Goal: Task Accomplishment & Management: Use online tool/utility

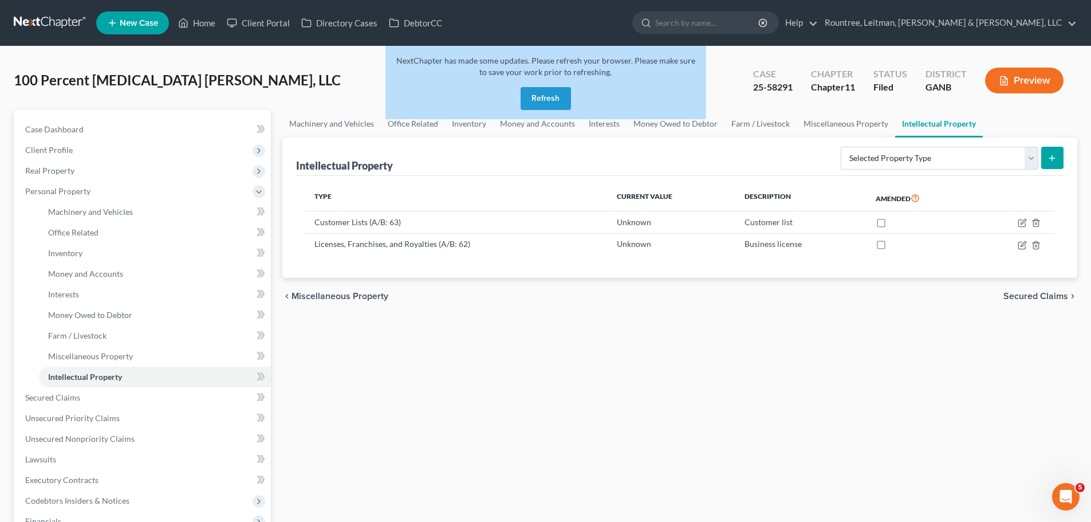
click at [557, 96] on button "Refresh" at bounding box center [546, 98] width 50 height 23
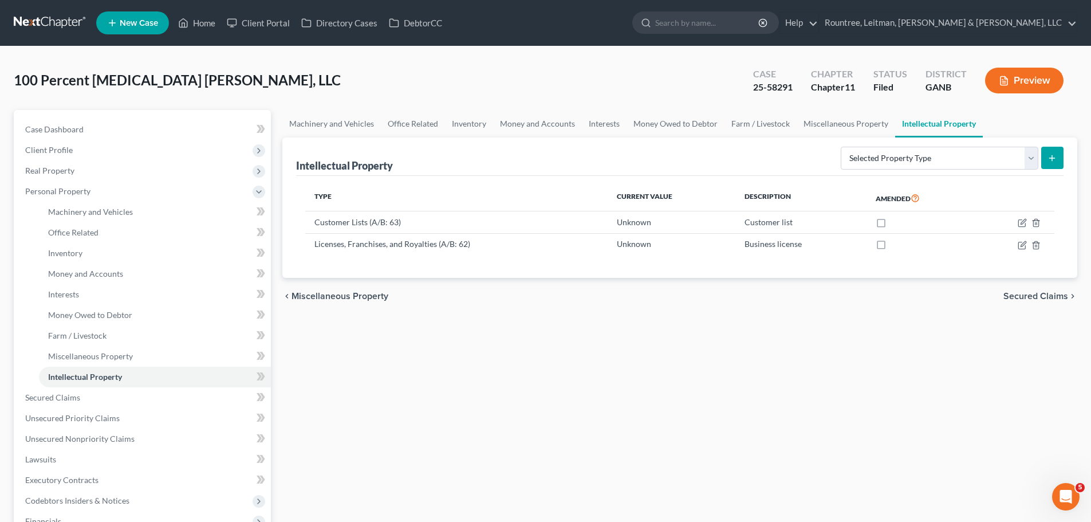
click at [34, 17] on link at bounding box center [50, 23] width 73 height 21
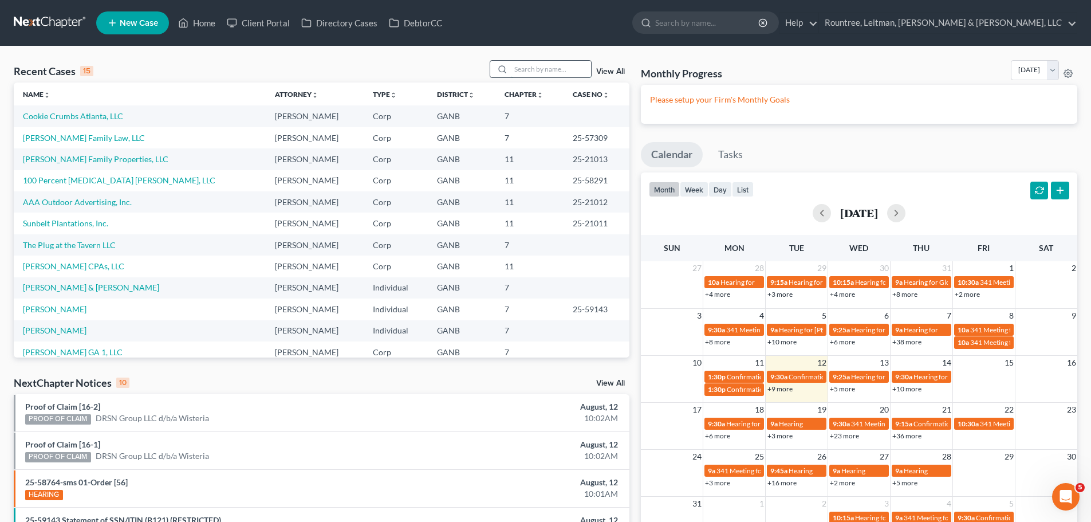
click at [528, 70] on input "search" at bounding box center [551, 69] width 80 height 17
type input "platinum"
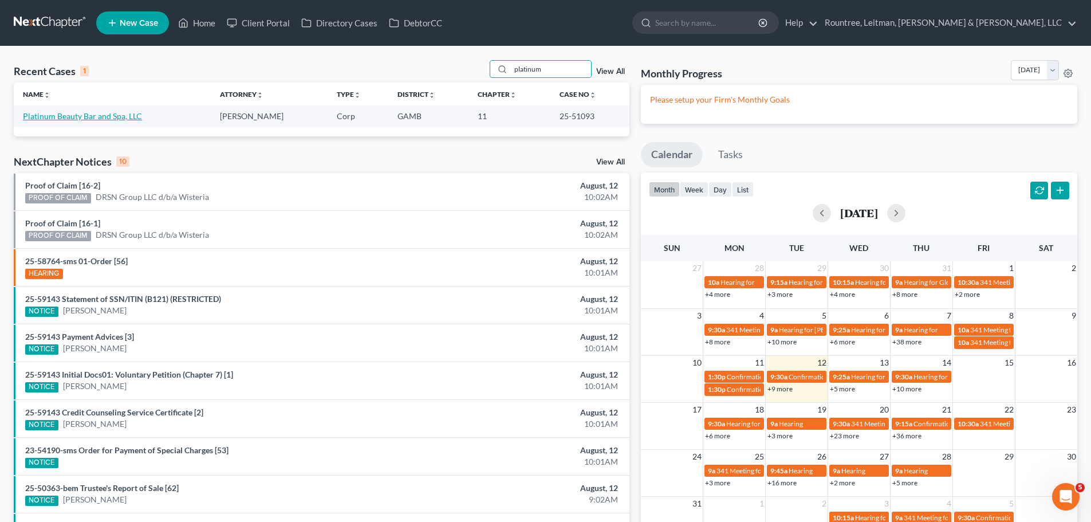
click at [111, 119] on link "Platinum Beauty Bar and Spa, LLC" at bounding box center [82, 116] width 119 height 10
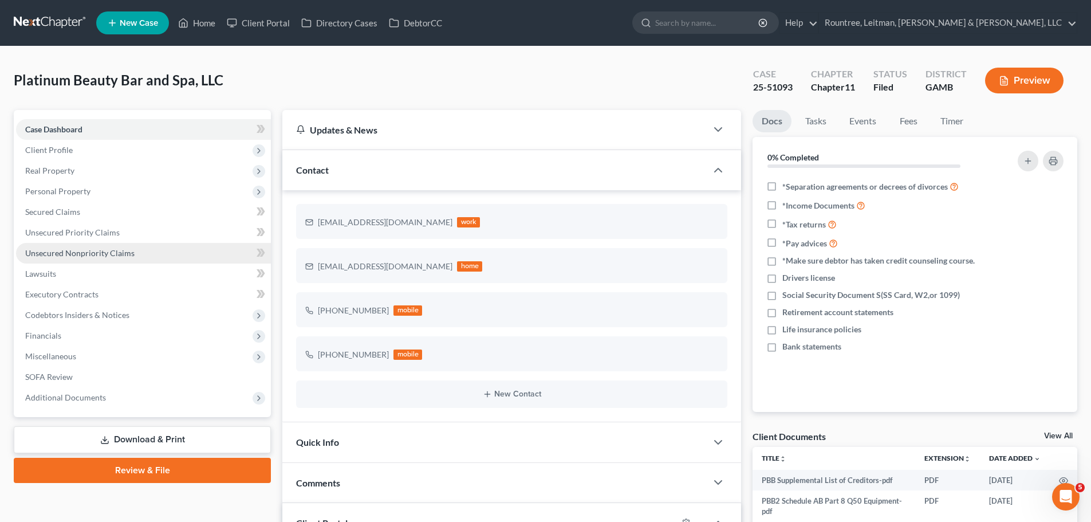
click at [65, 253] on span "Unsecured Nonpriority Claims" at bounding box center [79, 253] width 109 height 10
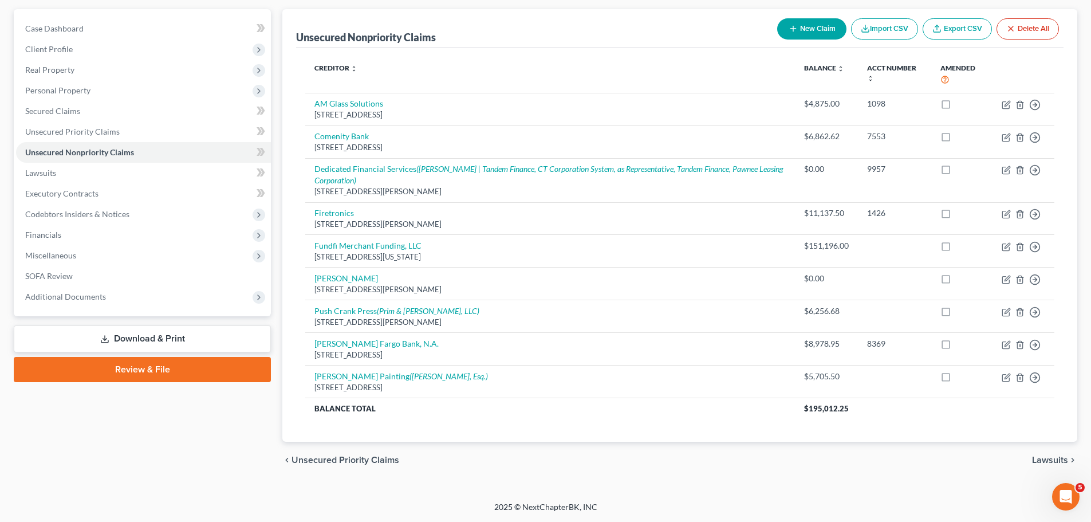
scroll to position [44, 0]
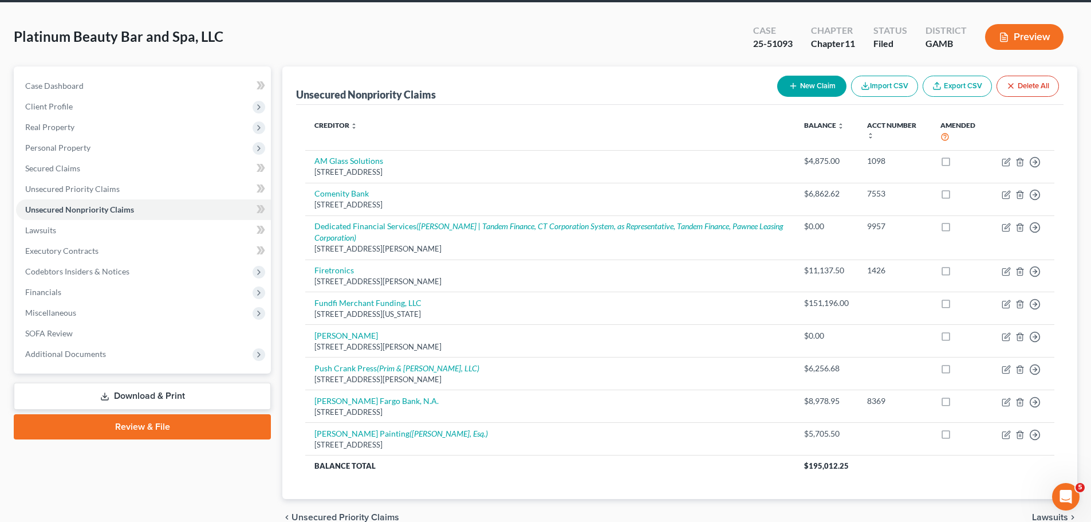
click at [65, 36] on span "Platinum Beauty Bar and Spa, LLC" at bounding box center [119, 36] width 210 height 17
click at [308, 45] on div "Platinum Beauty Bar and Spa, LLC Upgraded Case 25-51093 Chapter Chapter 11 Stat…" at bounding box center [546, 42] width 1064 height 50
click at [200, 44] on span "Platinum Beauty Bar and Spa, LLC" at bounding box center [119, 36] width 210 height 17
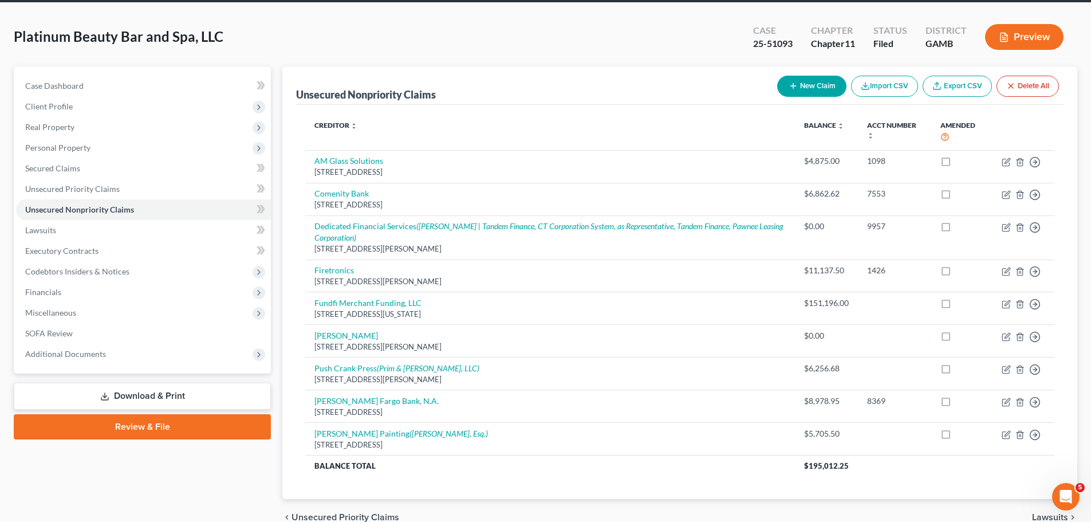
click at [175, 35] on span "Platinum Beauty Bar and Spa, LLC" at bounding box center [119, 36] width 210 height 17
click at [296, 45] on div "Platinum Beauty Bar and Spa, LLC Upgraded Case 25-51093 Chapter Chapter 11 Stat…" at bounding box center [546, 42] width 1064 height 50
click at [81, 38] on span "Platinum Beauty Bar and Spa, LLC" at bounding box center [119, 36] width 210 height 17
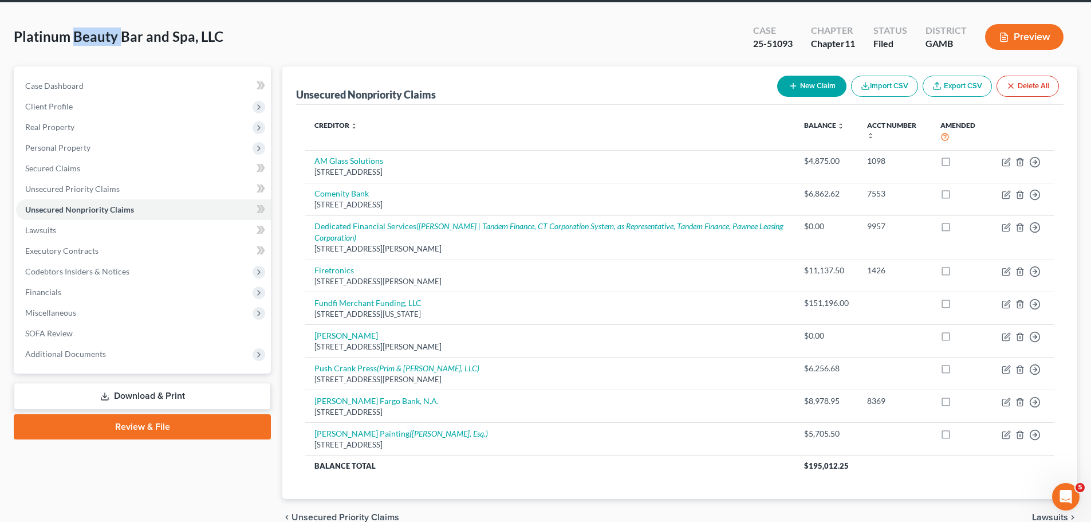
click at [81, 38] on span "Platinum Beauty Bar and Spa, LLC" at bounding box center [119, 36] width 210 height 17
click at [117, 42] on span "Platinum Beauty Bar and Spa, LLC" at bounding box center [119, 36] width 210 height 17
click at [208, 49] on div "Platinum Beauty Bar and Spa, LLC Upgraded Case 25-51093 Chapter Chapter 11 Stat…" at bounding box center [546, 42] width 1064 height 50
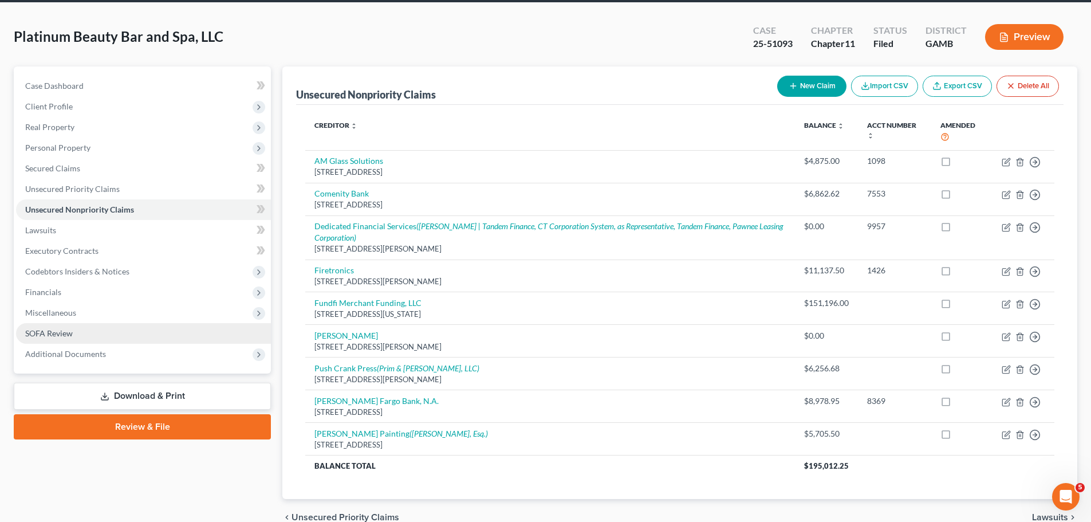
click at [111, 332] on link "SOFA Review" at bounding box center [143, 333] width 255 height 21
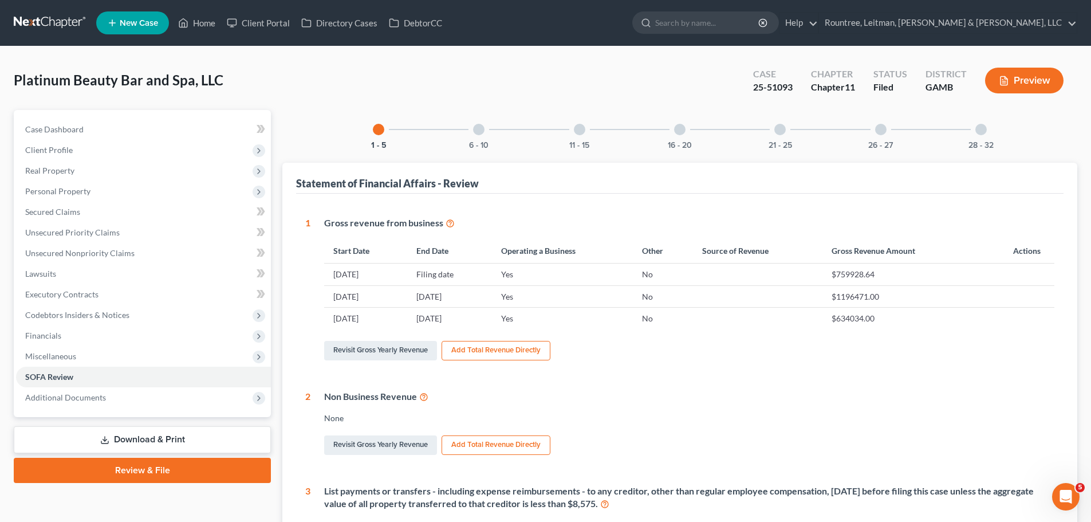
click at [981, 127] on div at bounding box center [981, 129] width 11 height 11
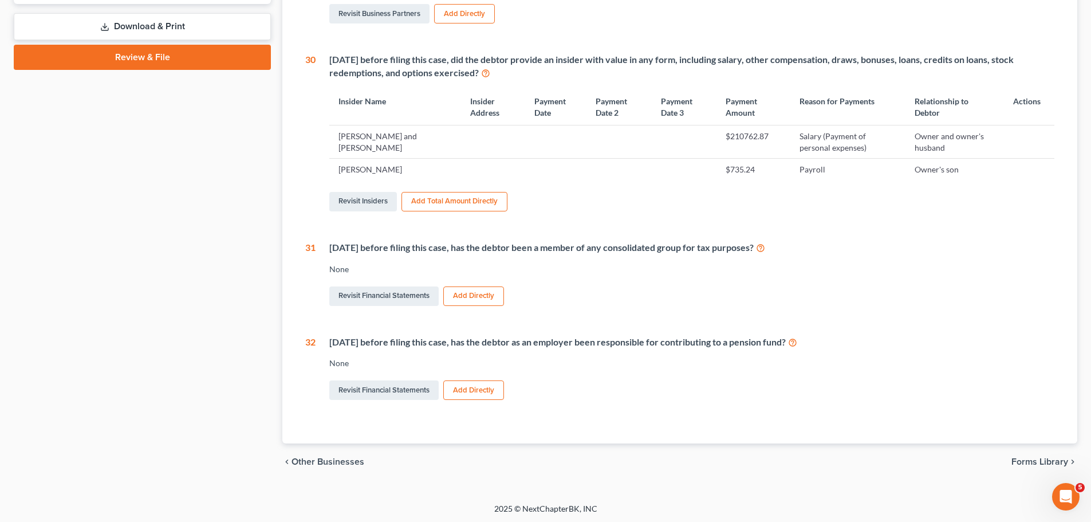
scroll to position [415, 0]
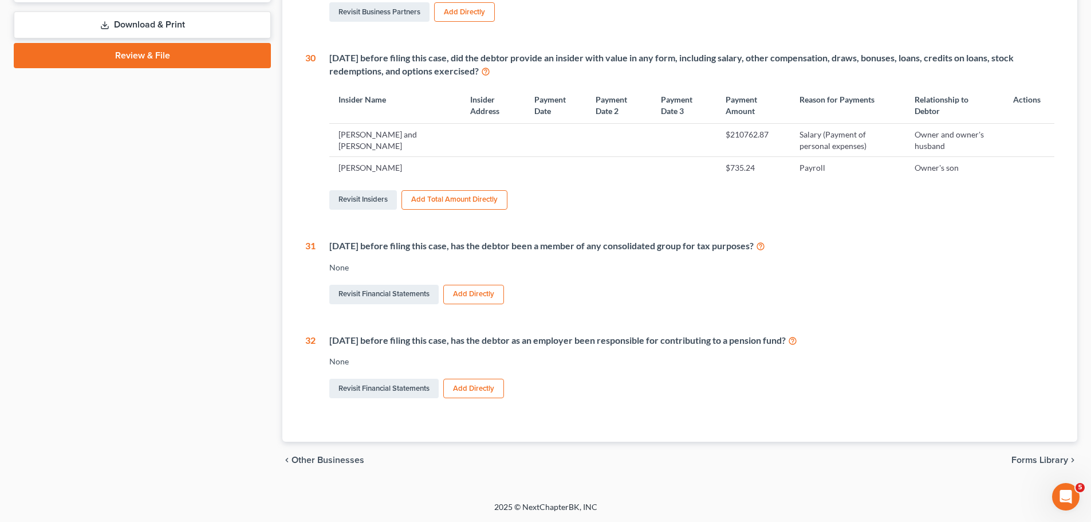
click at [595, 99] on th "Payment Date 2" at bounding box center [619, 105] width 65 height 36
click at [652, 93] on th "Payment Date 3" at bounding box center [684, 105] width 65 height 36
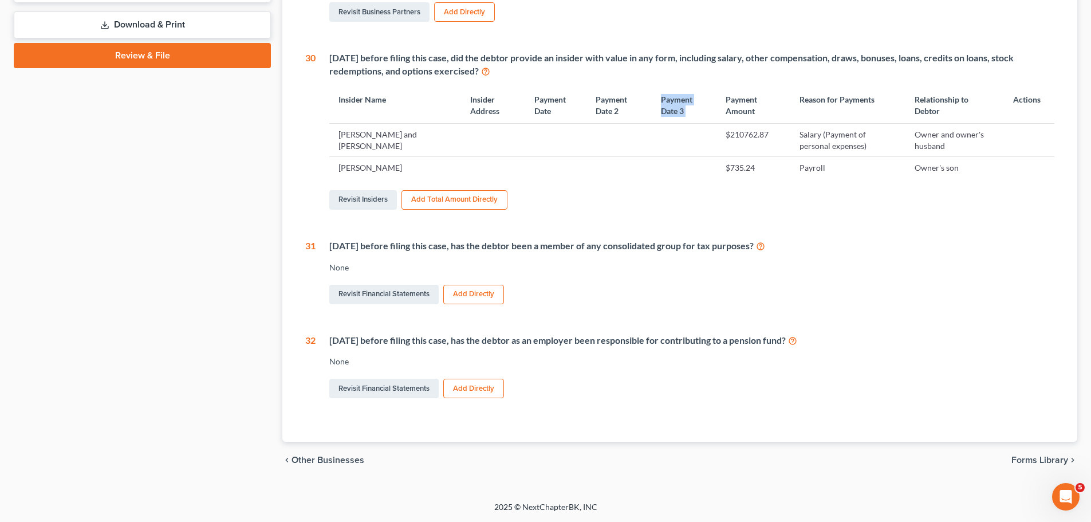
click at [652, 93] on th "Payment Date 3" at bounding box center [684, 105] width 65 height 36
click at [717, 96] on th "Payment Amount" at bounding box center [753, 105] width 73 height 36
click at [717, 97] on th "Payment Amount" at bounding box center [753, 105] width 73 height 36
click at [717, 99] on th "Payment Amount" at bounding box center [753, 105] width 73 height 36
click at [831, 185] on div "[DATE] before filing this case, did the debtor provide an insider with value in…" at bounding box center [685, 132] width 739 height 160
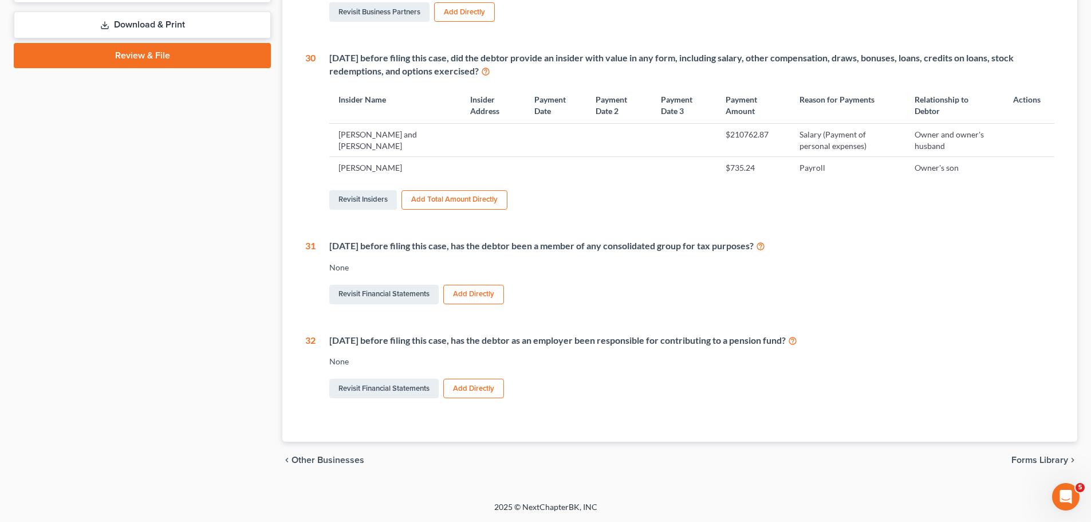
click at [410, 242] on div "[DATE] before filing this case, has the debtor been a member of any consolidate…" at bounding box center [691, 245] width 725 height 13
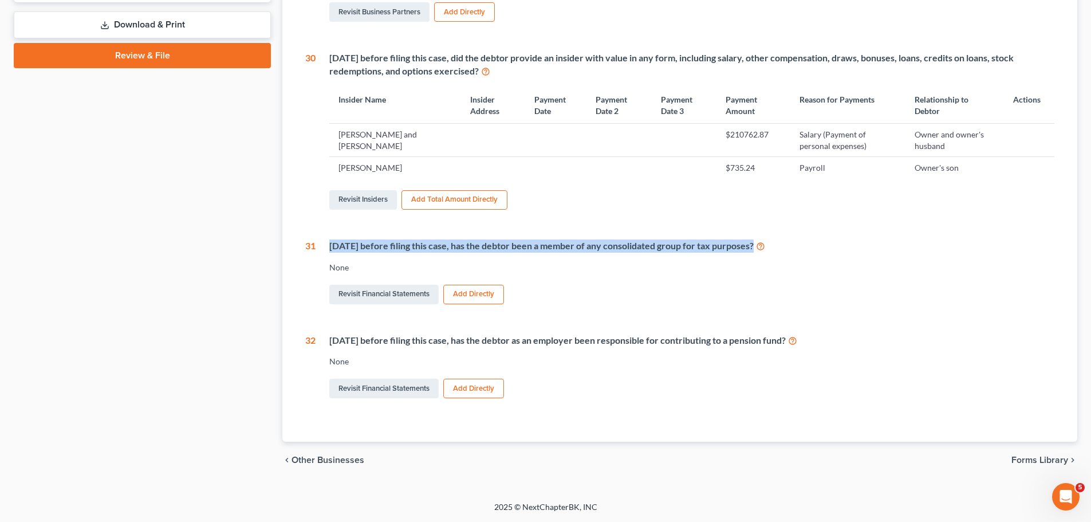
click at [410, 242] on div "[DATE] before filing this case, has the debtor been a member of any consolidate…" at bounding box center [691, 245] width 725 height 13
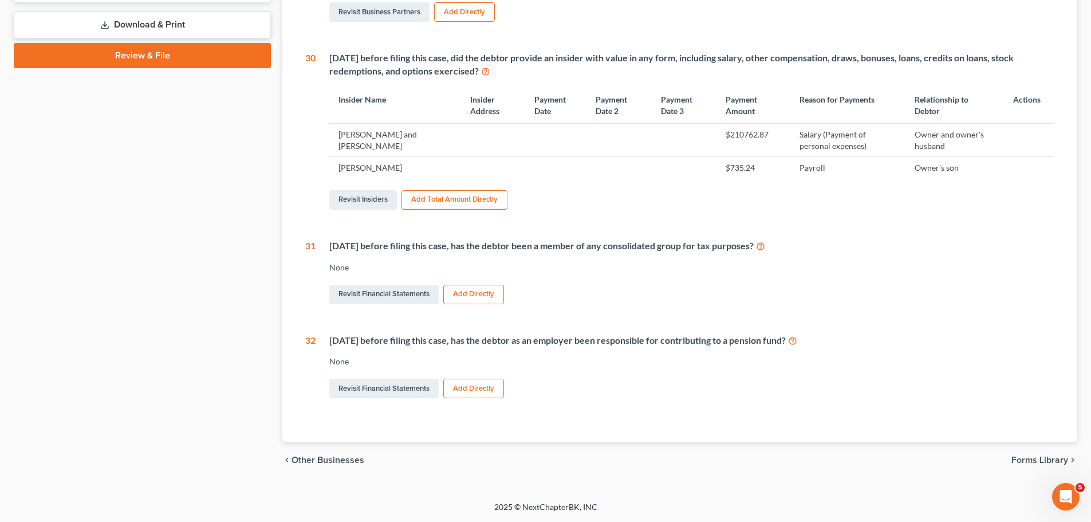
click at [575, 344] on div "[DATE] before filing this case, has the debtor as an employer been responsible …" at bounding box center [691, 340] width 725 height 13
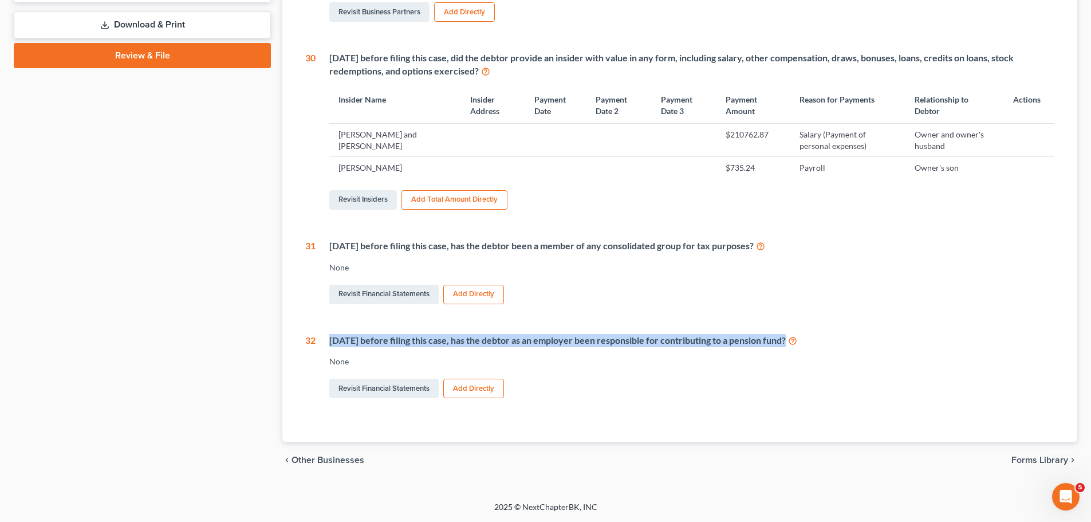
click at [575, 344] on div "[DATE] before filing this case, has the debtor as an employer been responsible …" at bounding box center [691, 340] width 725 height 13
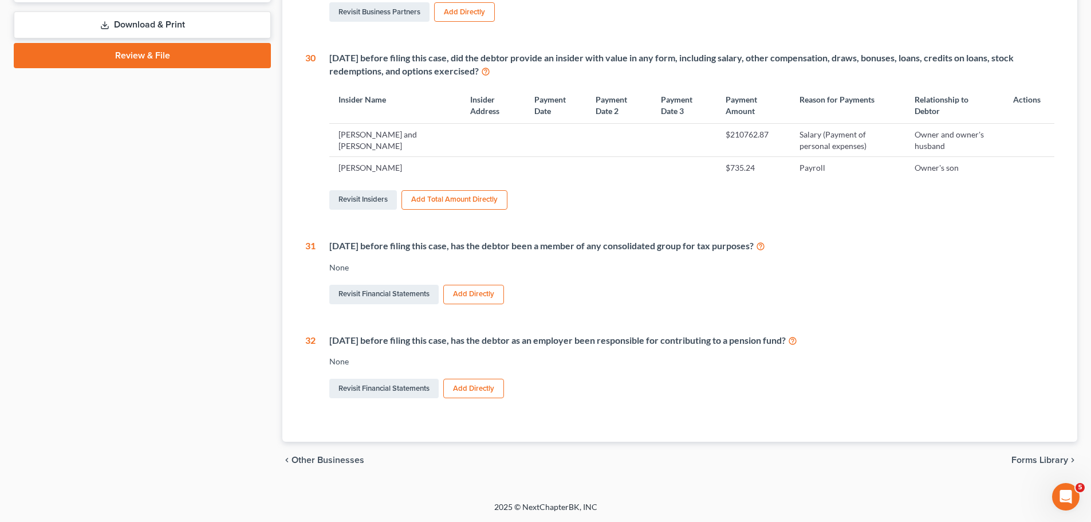
click at [647, 375] on div "[DATE] before filing this case, has the debtor as an employer been responsible …" at bounding box center [685, 367] width 739 height 67
